Goal: Learn about a topic

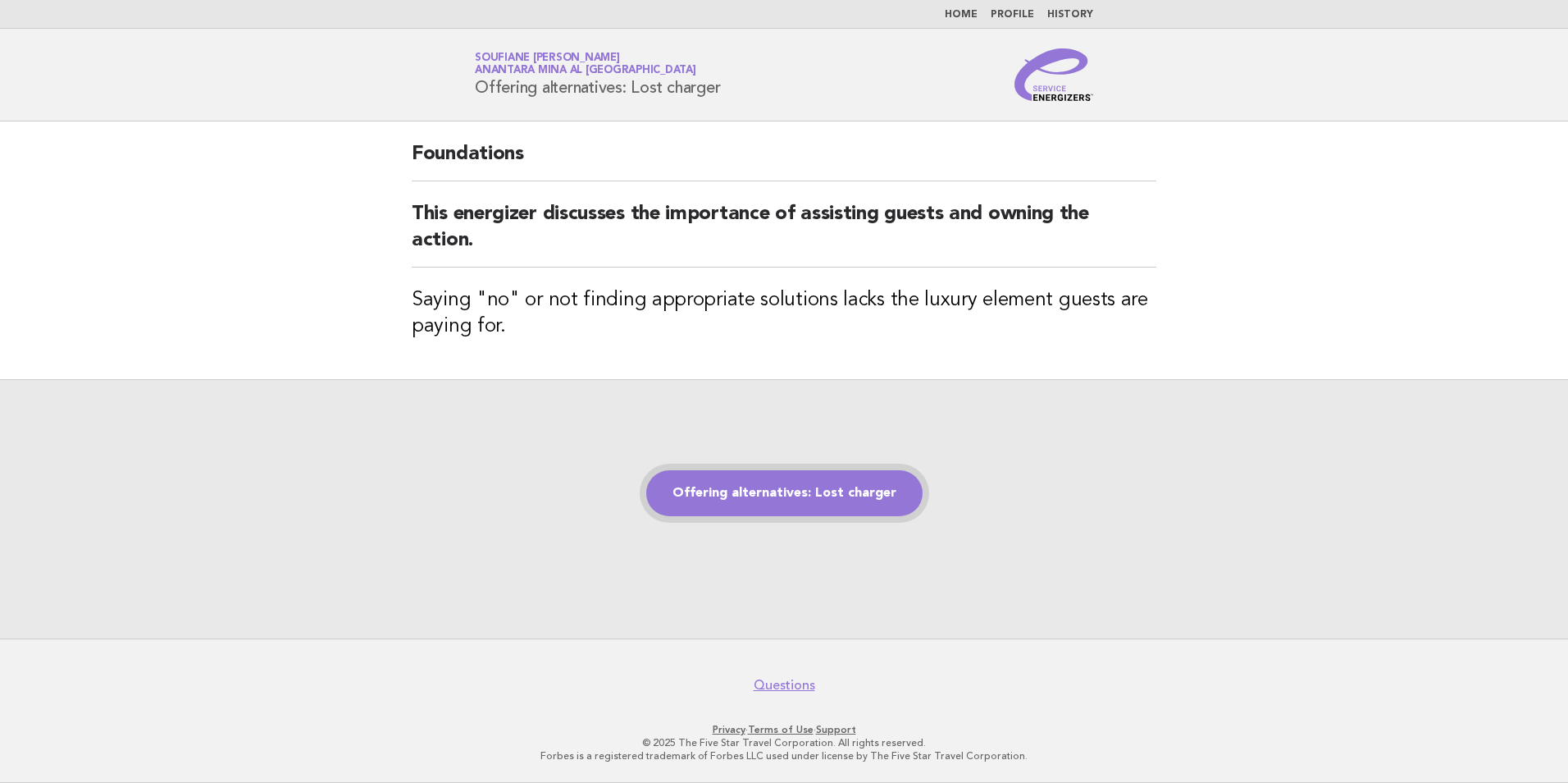
click at [760, 500] on link "Offering alternatives: Lost charger" at bounding box center [784, 493] width 276 height 46
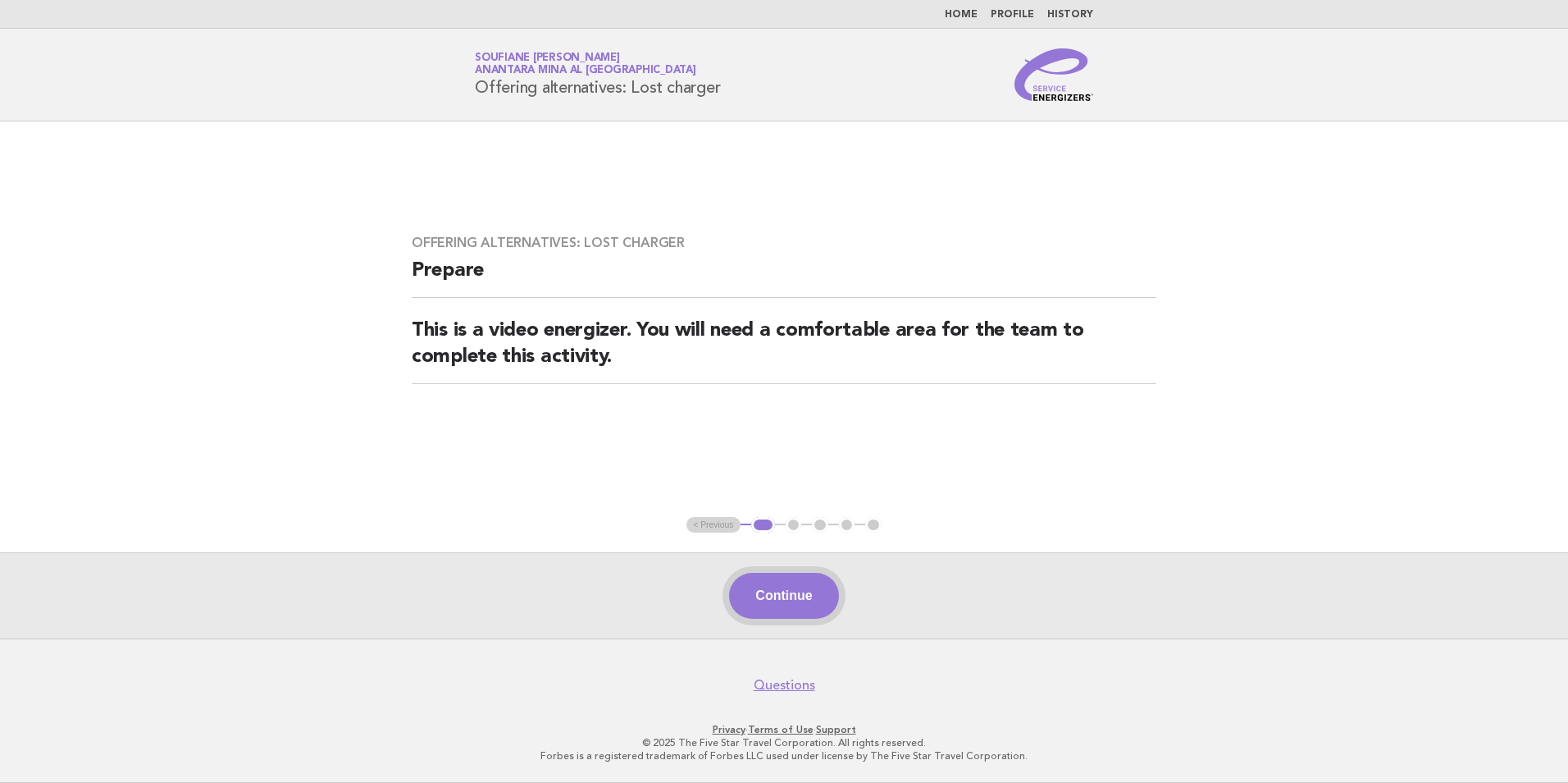
click at [775, 601] on button "Continue" at bounding box center [784, 596] width 109 height 46
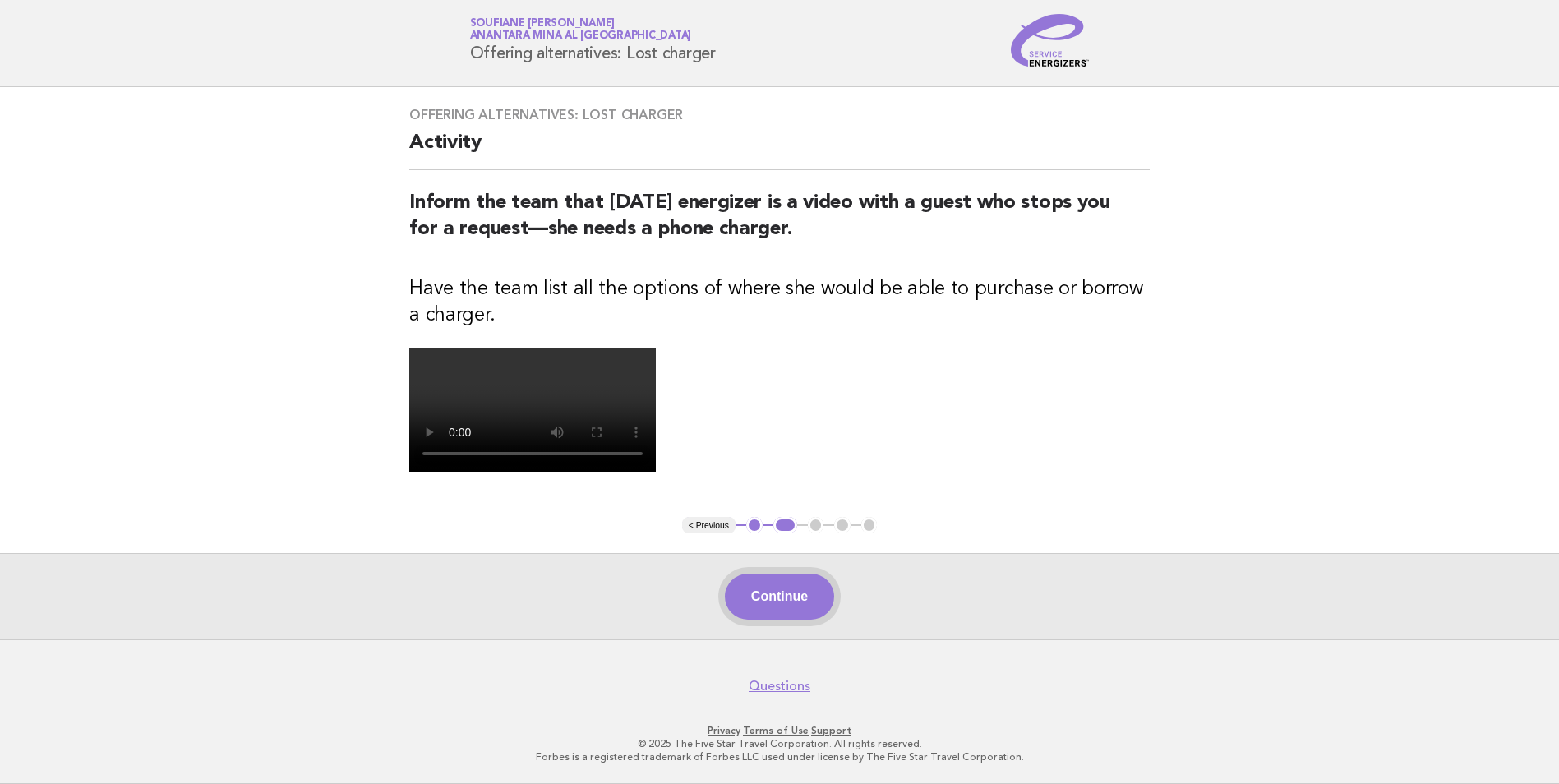
click at [800, 597] on button "Continue" at bounding box center [779, 597] width 110 height 46
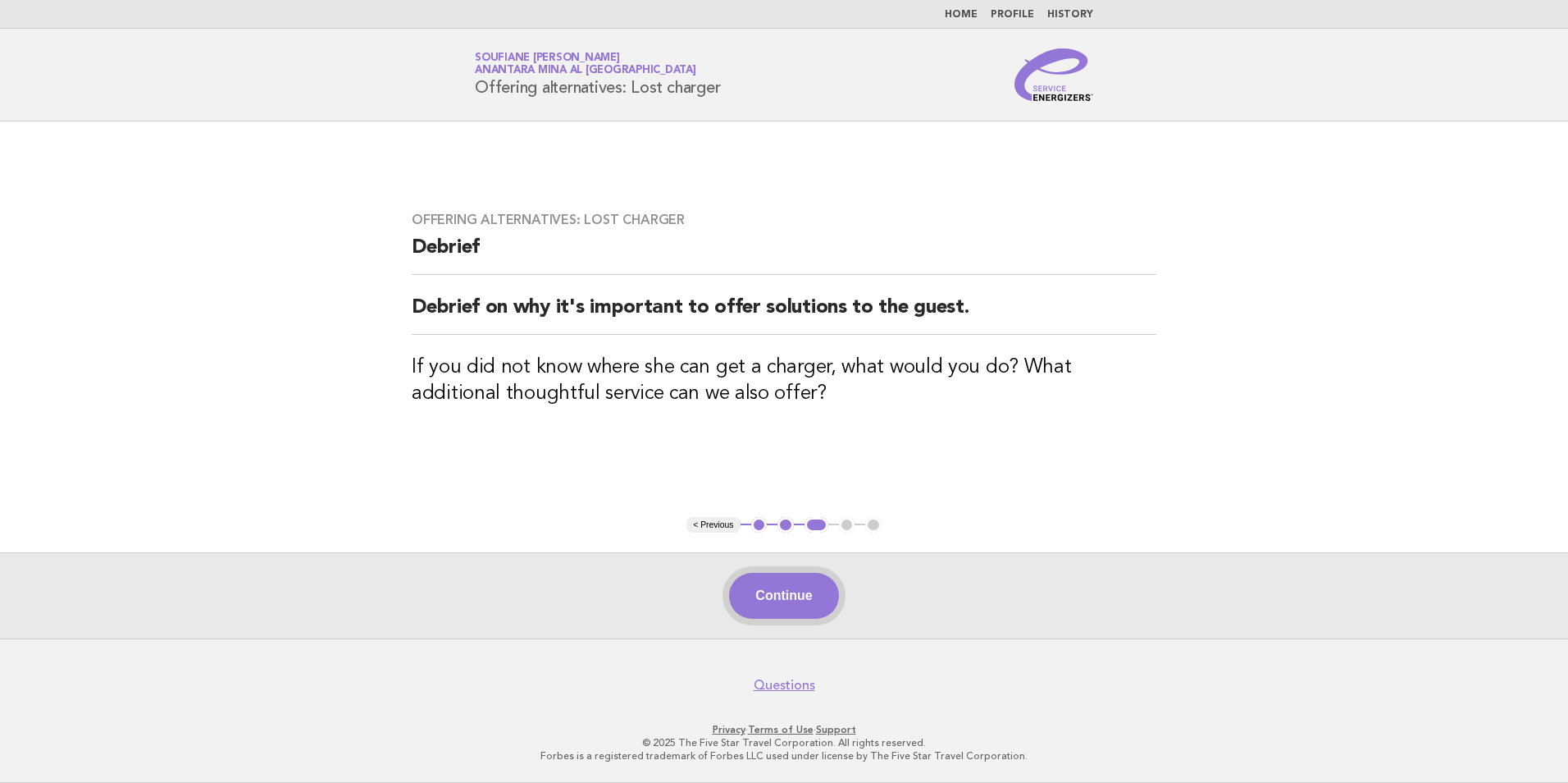
click at [773, 599] on button "Continue" at bounding box center [784, 596] width 109 height 46
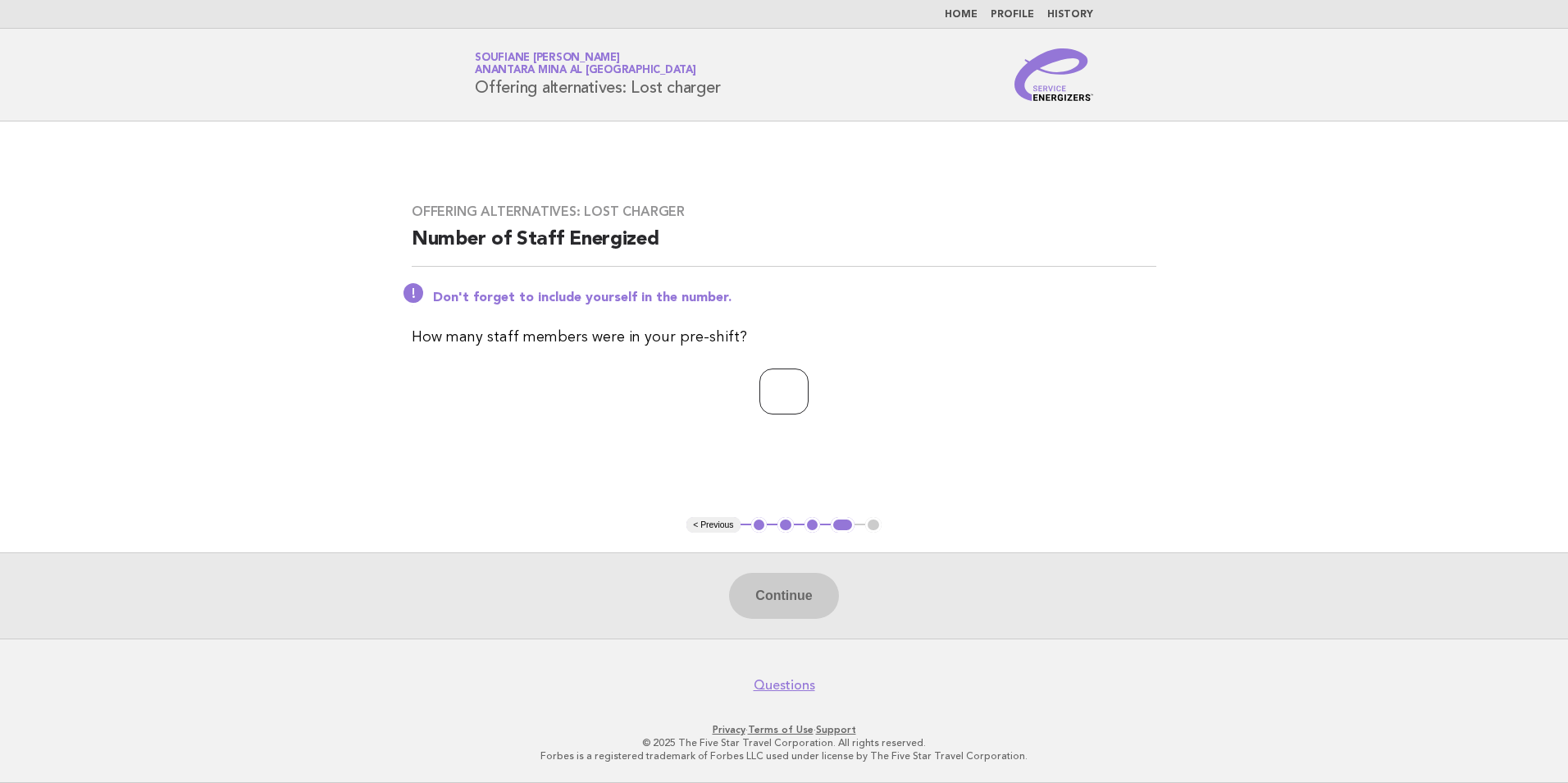
click at [785, 394] on input "number" at bounding box center [784, 392] width 50 height 46
type input "*"
click at [762, 598] on button "Continue" at bounding box center [784, 596] width 109 height 46
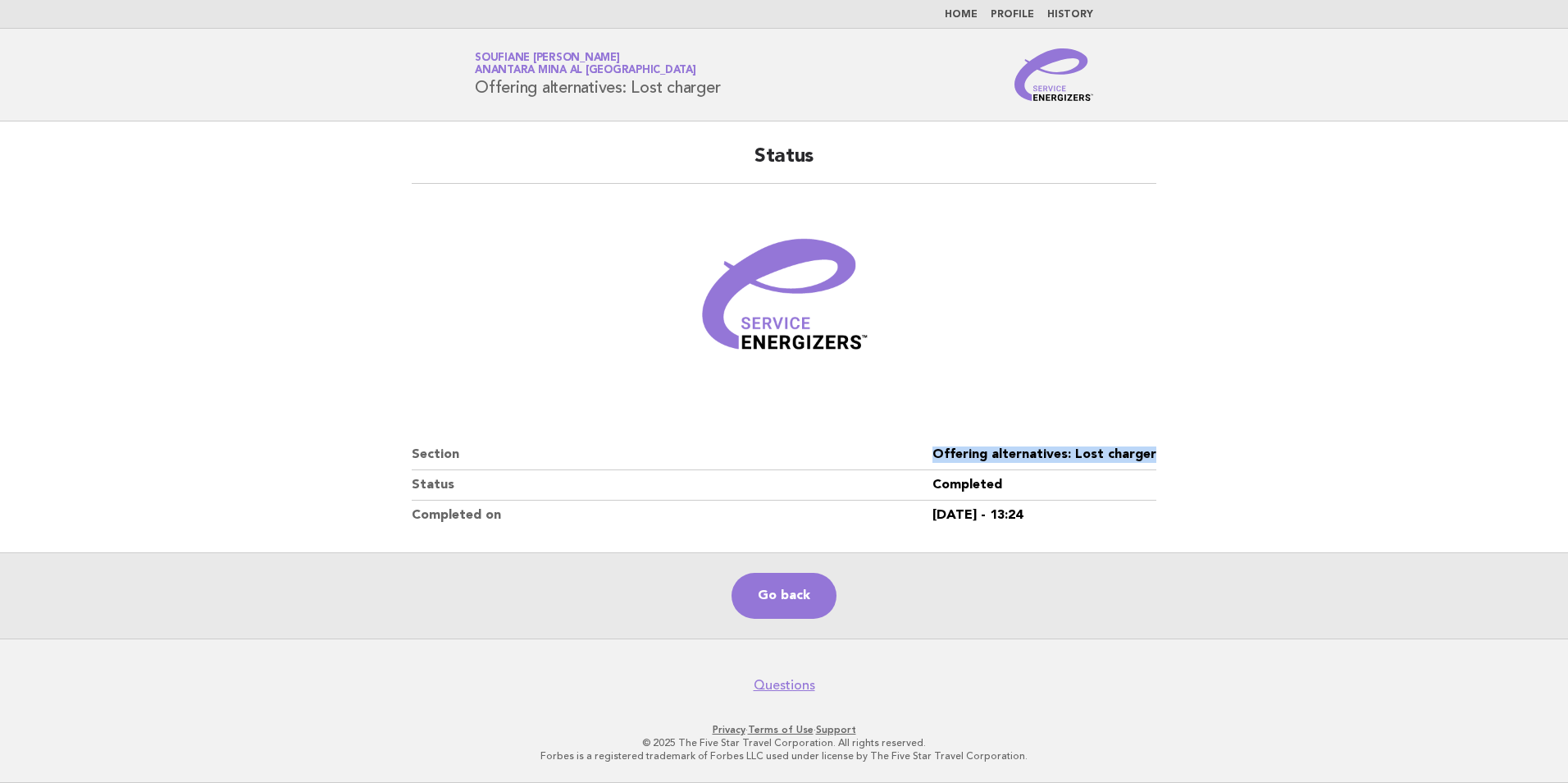
drag, startPoint x: 1160, startPoint y: 454, endPoint x: 941, endPoint y: 454, distance: 219.0
click at [941, 454] on div "Status Section Offering alternatives: Lost charger Status Completed Completed o…" at bounding box center [784, 337] width 784 height 426
copy dd "Offering alternatives: Lost charger"
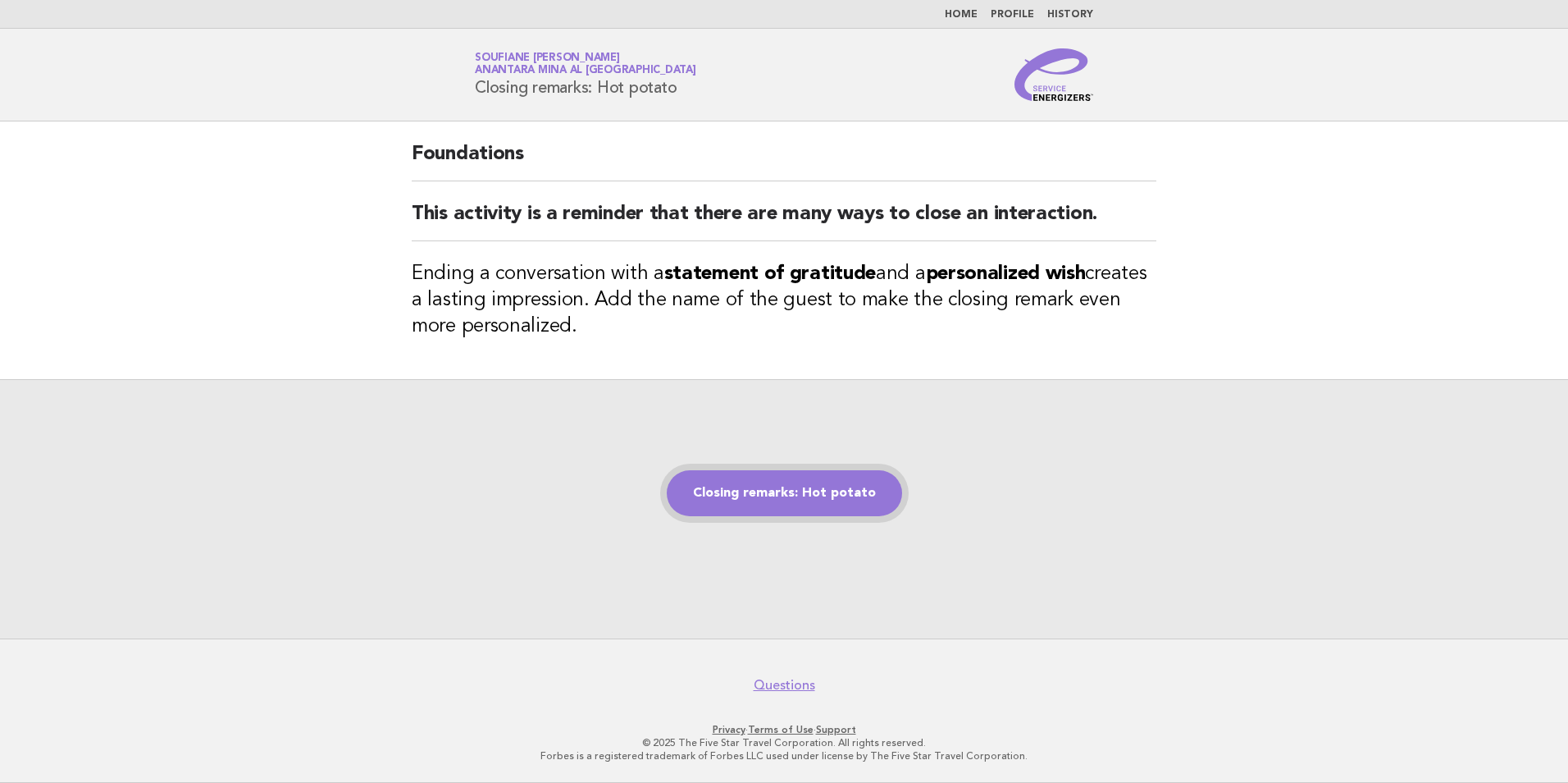
click at [755, 491] on link "Closing remarks: Hot potato" at bounding box center [784, 493] width 235 height 46
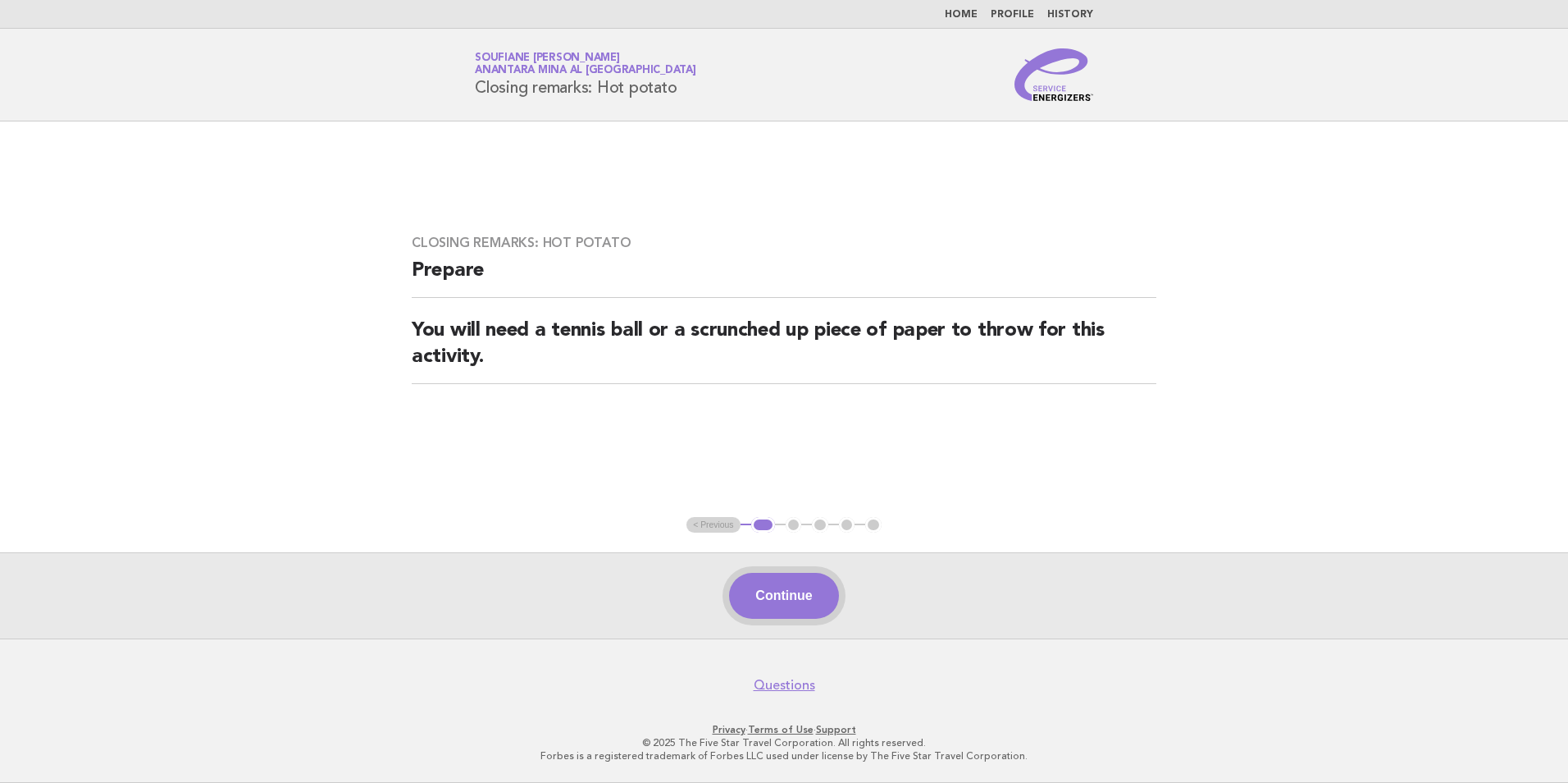
click at [784, 602] on button "Continue" at bounding box center [784, 596] width 109 height 46
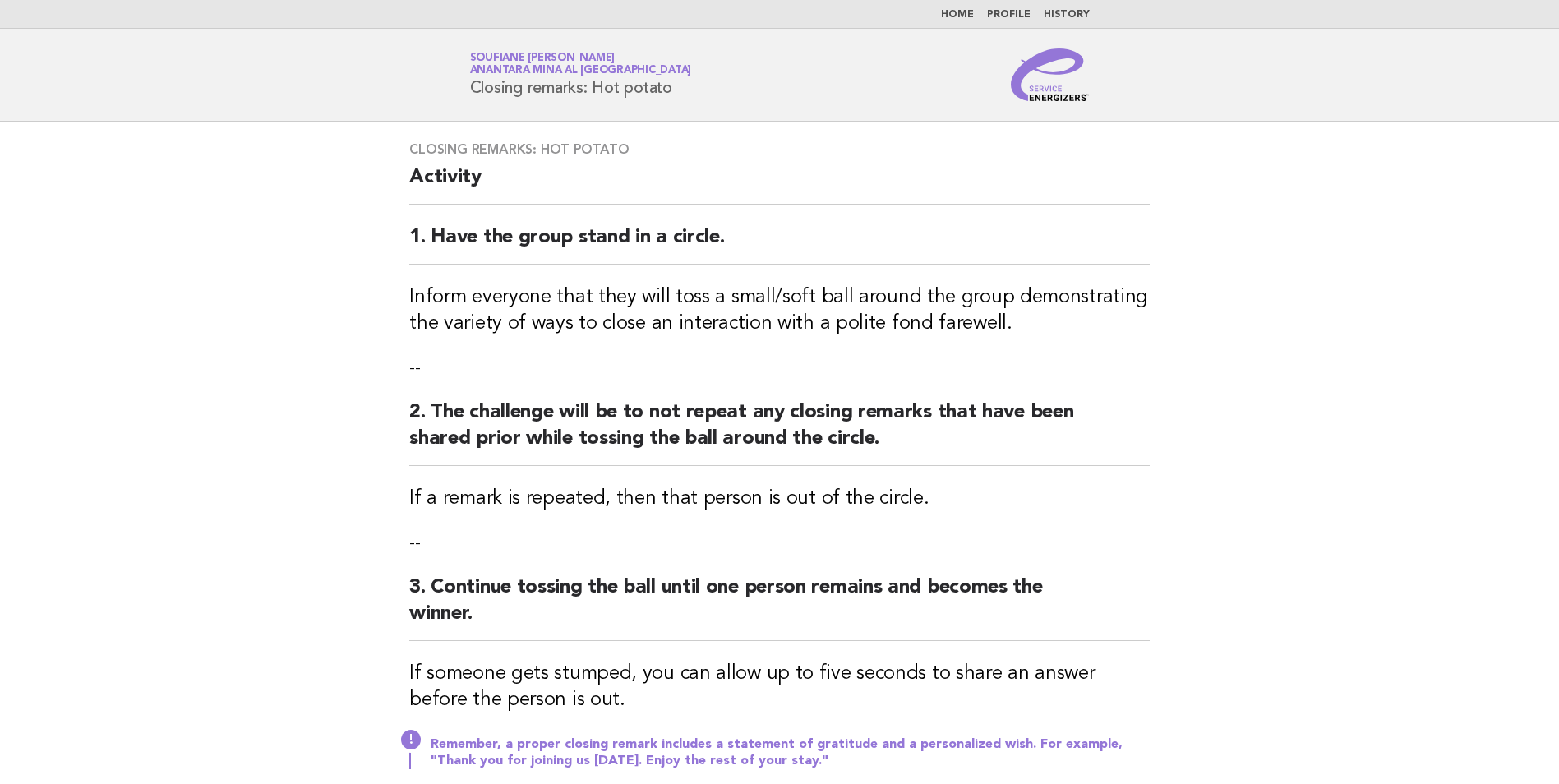
scroll to position [291, 0]
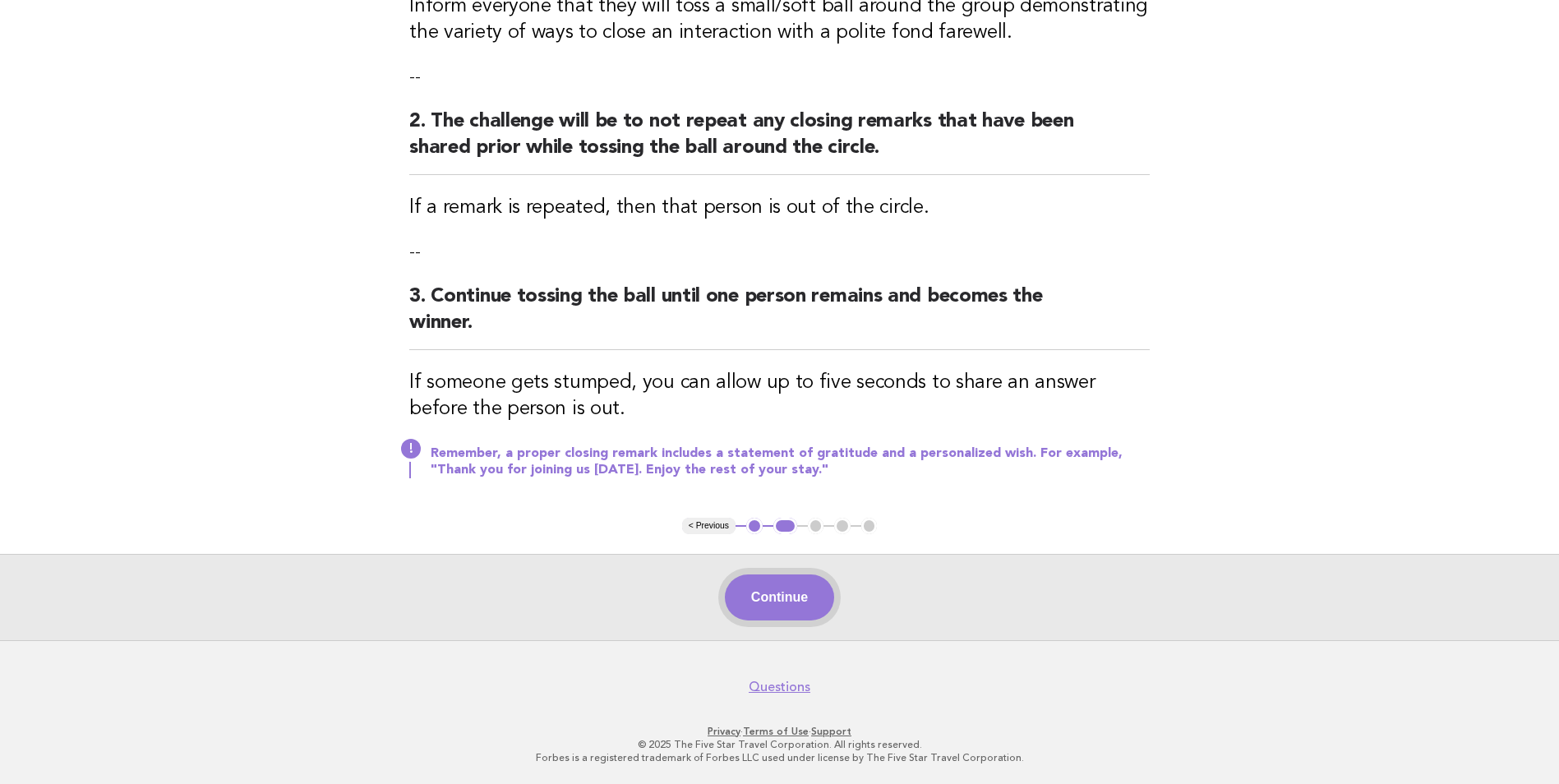
click at [788, 599] on button "Continue" at bounding box center [779, 597] width 110 height 46
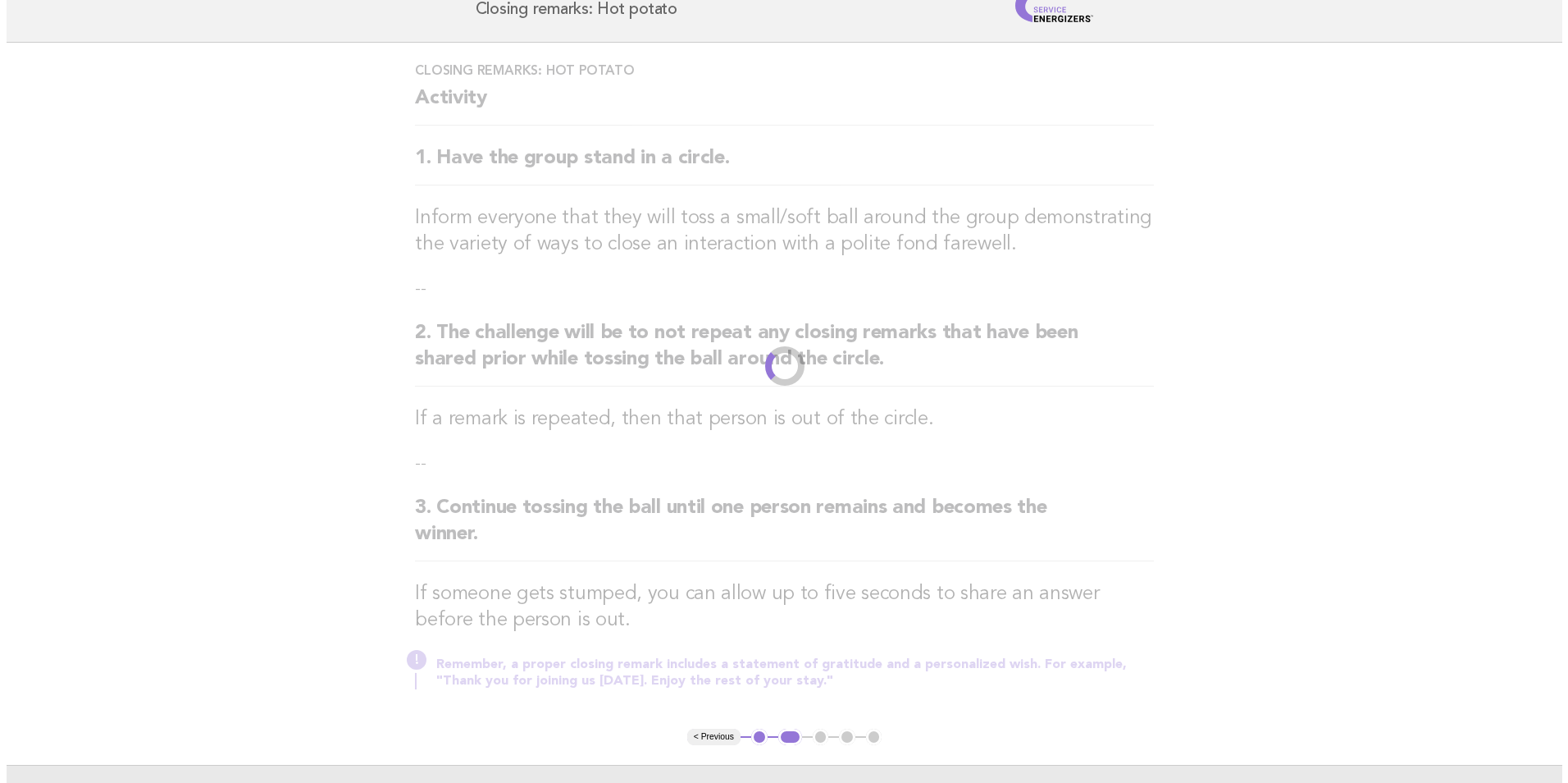
scroll to position [0, 0]
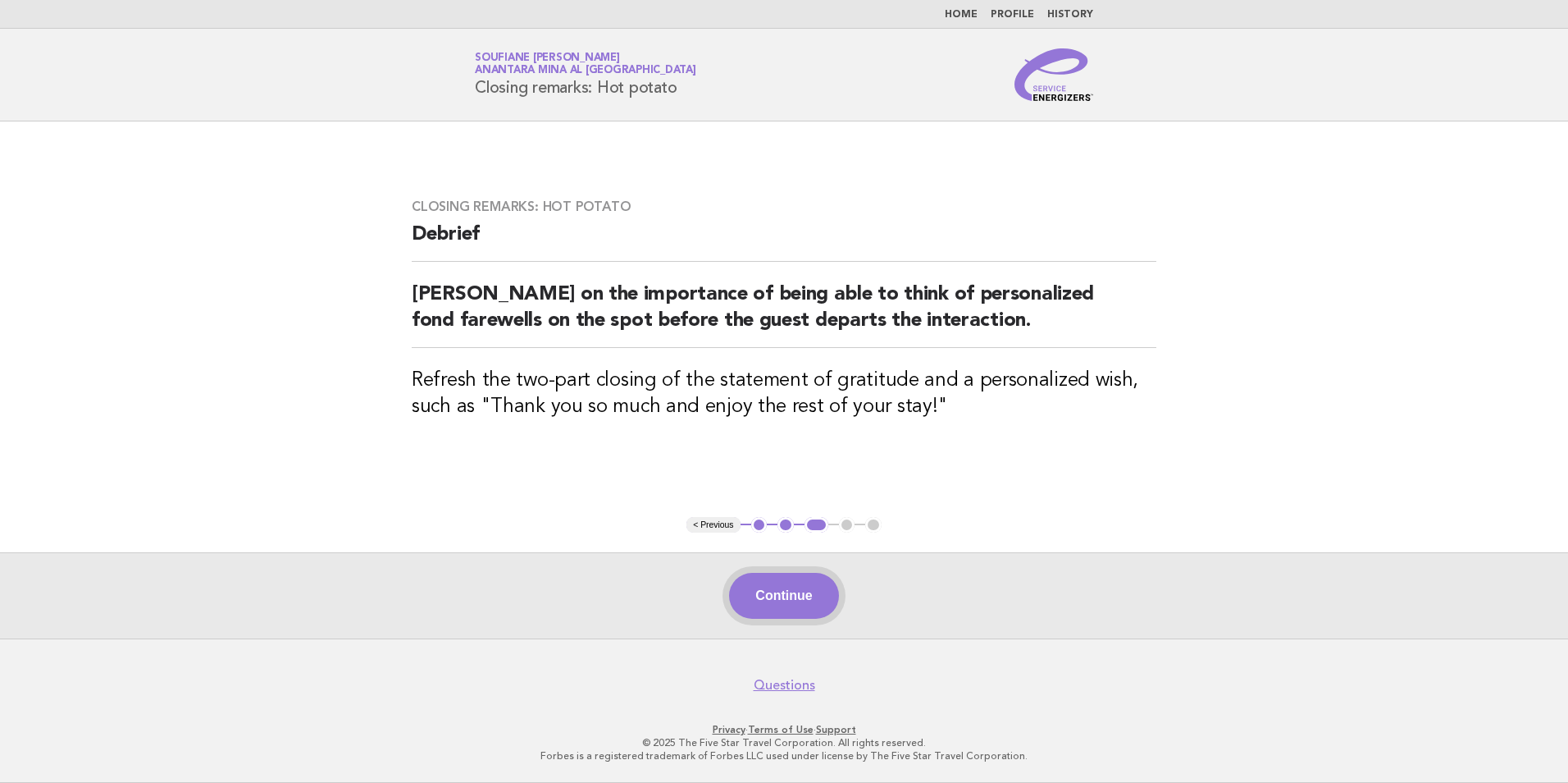
click at [786, 601] on button "Continue" at bounding box center [784, 596] width 109 height 46
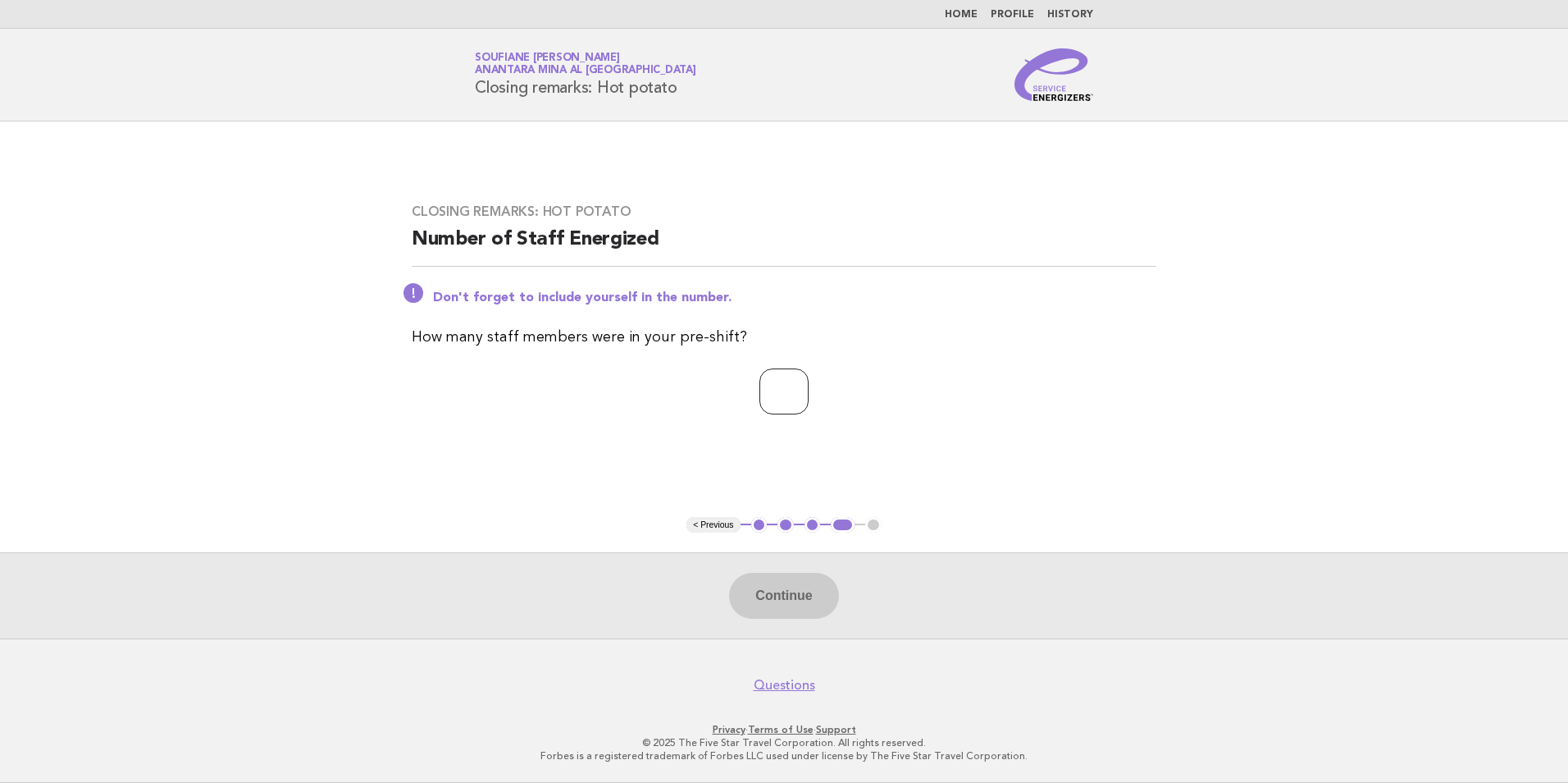
click at [785, 397] on input "number" at bounding box center [784, 392] width 50 height 46
type input "*"
click at [770, 601] on button "Continue" at bounding box center [784, 596] width 109 height 46
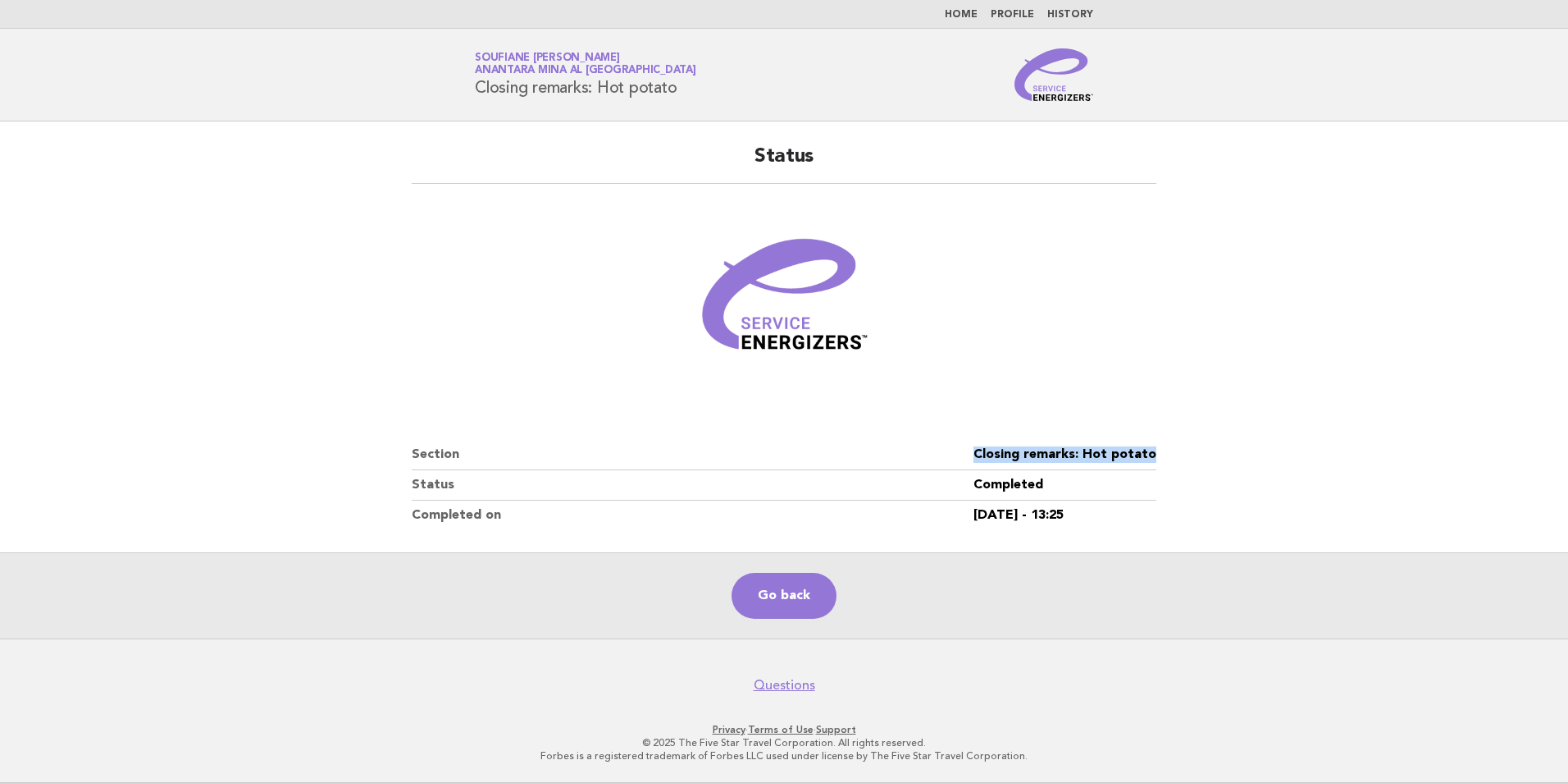
drag, startPoint x: 1161, startPoint y: 451, endPoint x: 978, endPoint y: 452, distance: 183.0
click at [978, 452] on div "Status Section Closing remarks: Hot potato Status Completed Completed on [DATE]…" at bounding box center [784, 337] width 784 height 426
copy dl "Closing remarks: Hot potato"
